Goal: Information Seeking & Learning: Learn about a topic

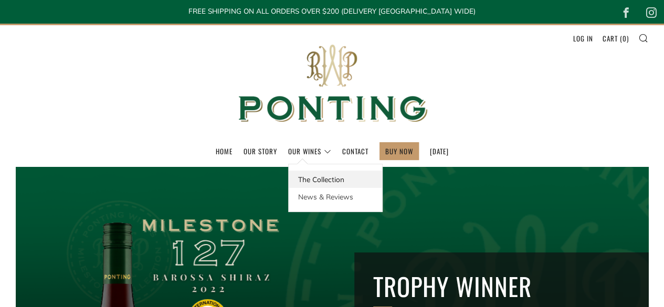
click at [295, 180] on link "The Collection" at bounding box center [335, 179] width 93 height 17
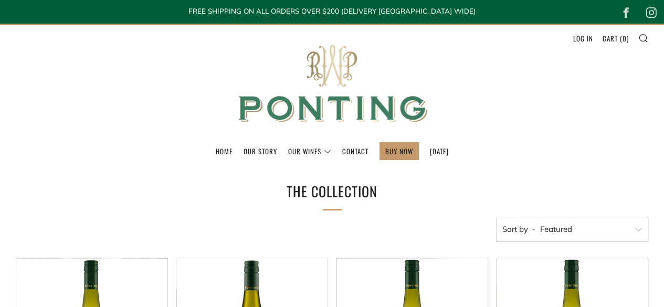
click at [315, 101] on img at bounding box center [332, 83] width 210 height 117
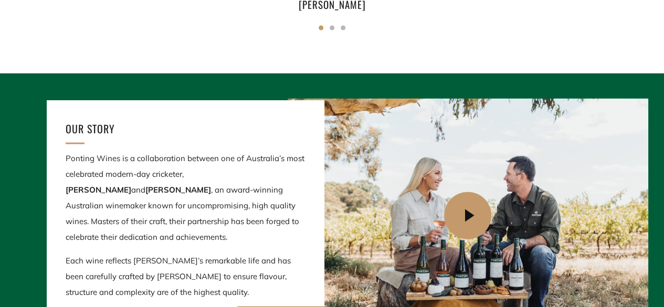
scroll to position [1155, 0]
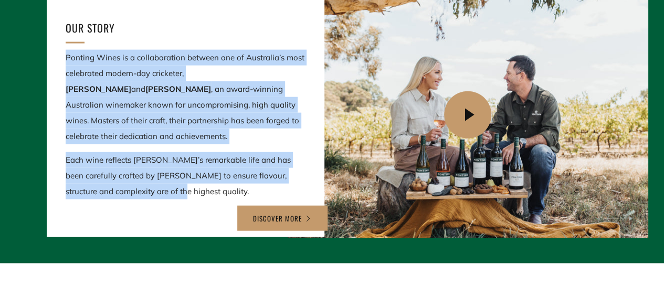
drag, startPoint x: 65, startPoint y: 59, endPoint x: 164, endPoint y: 191, distance: 164.9
click at [164, 191] on div "OUR STORY Ponting Wines is a collaboration between one of Australia’s most cele…" at bounding box center [186, 118] width 278 height 238
copy div "Ponting Wines is a collaboration between one of Australia’s most celebrated mod…"
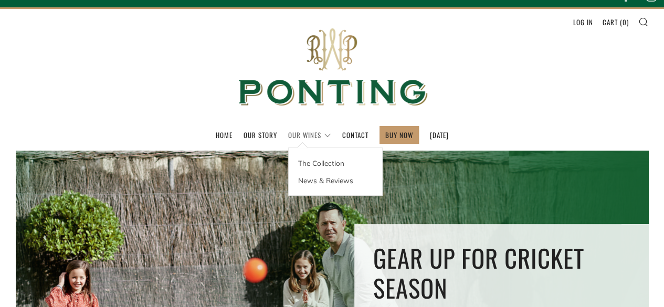
scroll to position [0, 0]
